Goal: Use online tool/utility

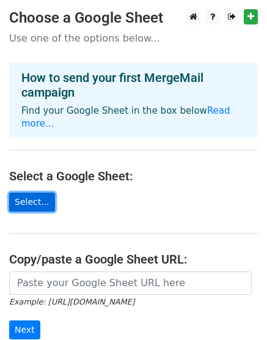
click at [38, 196] on link "Select..." at bounding box center [32, 201] width 46 height 19
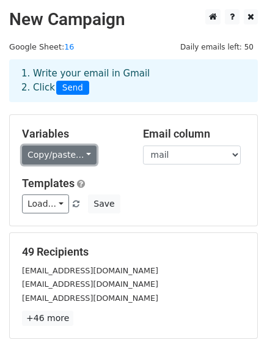
click at [81, 158] on link "Copy/paste..." at bounding box center [59, 154] width 75 height 19
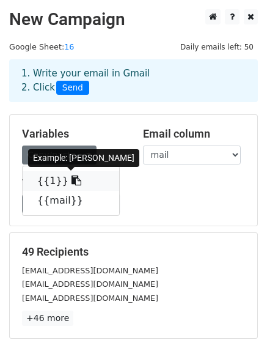
click at [78, 181] on link "{{1}}" at bounding box center [71, 181] width 97 height 20
